Goal: Information Seeking & Learning: Find specific fact

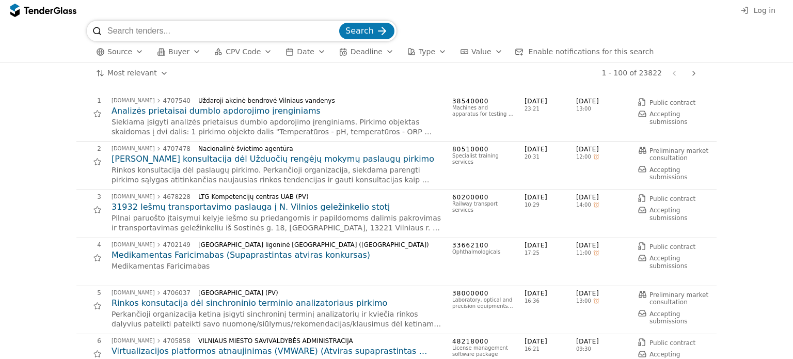
click at [705, 30] on div "Search" at bounding box center [396, 31] width 619 height 21
click at [762, 11] on span "Log in" at bounding box center [764, 10] width 22 height 8
drag, startPoint x: 701, startPoint y: 28, endPoint x: 9, endPoint y: 25, distance: 692.0
click at [131, 30] on input "search" at bounding box center [222, 31] width 230 height 21
type input "Marijampolės profesinio rengimo centras"
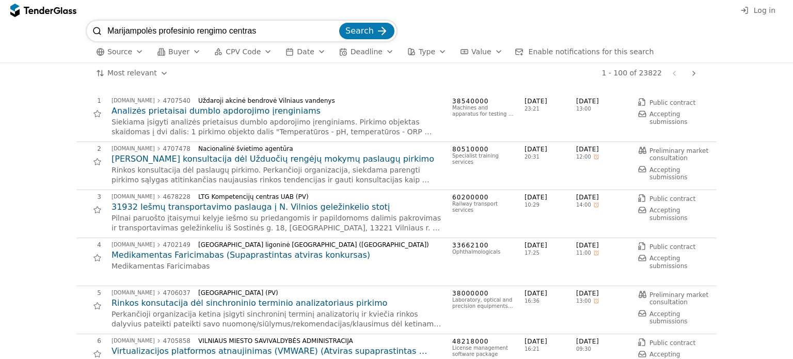
click at [339, 23] on button "Search" at bounding box center [366, 31] width 55 height 17
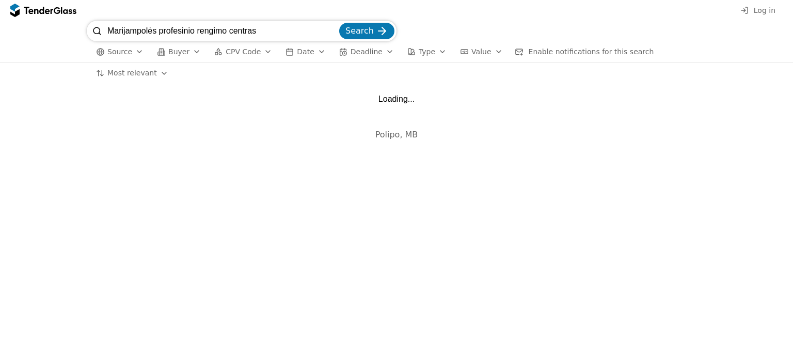
click at [367, 33] on span "Search" at bounding box center [359, 31] width 28 height 10
